Goal: Navigation & Orientation: Find specific page/section

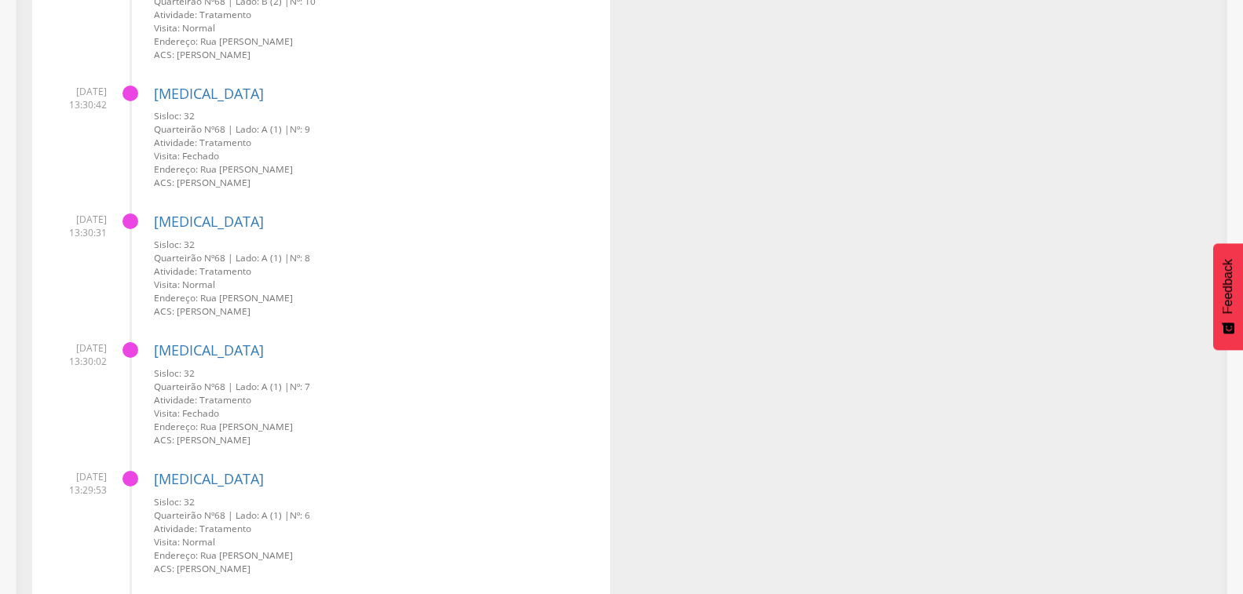
scroll to position [891, 0]
